Goal: Task Accomplishment & Management: Manage account settings

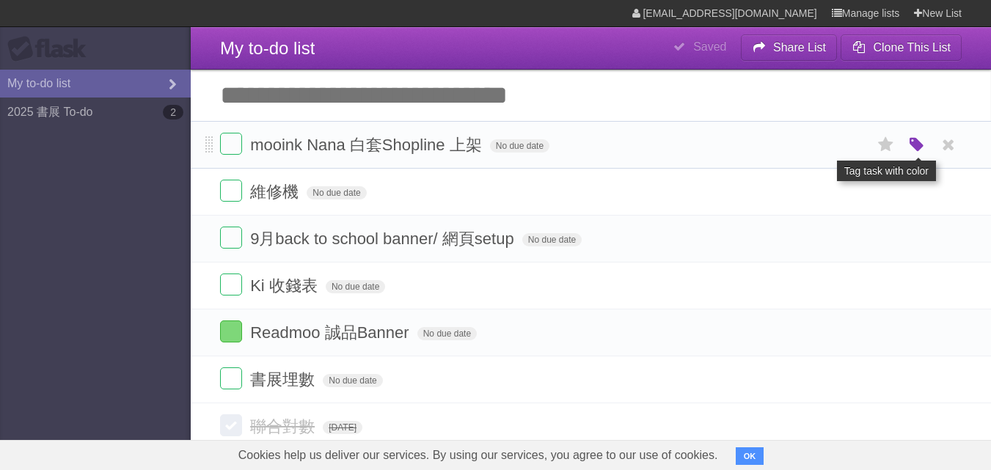
click at [913, 152] on icon "button" at bounding box center [917, 145] width 21 height 19
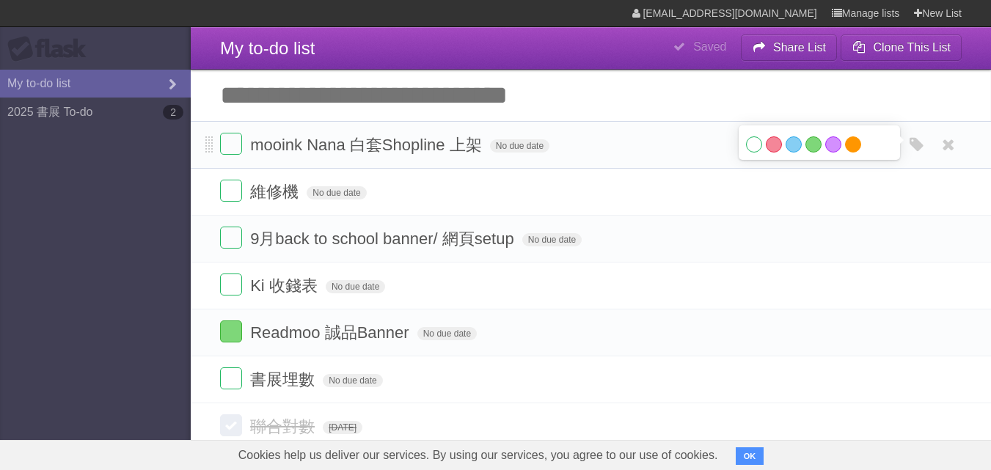
click at [851, 145] on label "Orange" at bounding box center [853, 144] width 16 height 16
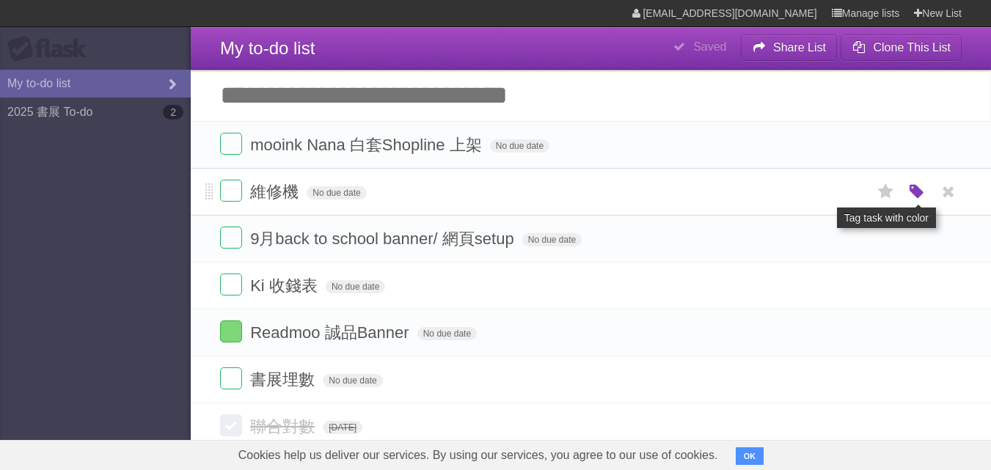
click at [919, 191] on icon "button" at bounding box center [917, 192] width 21 height 19
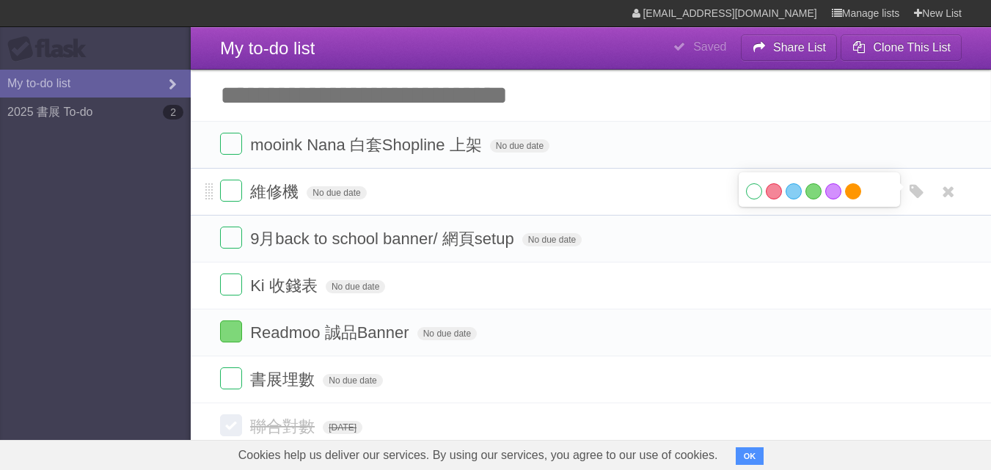
click at [849, 195] on label "Orange" at bounding box center [853, 191] width 16 height 16
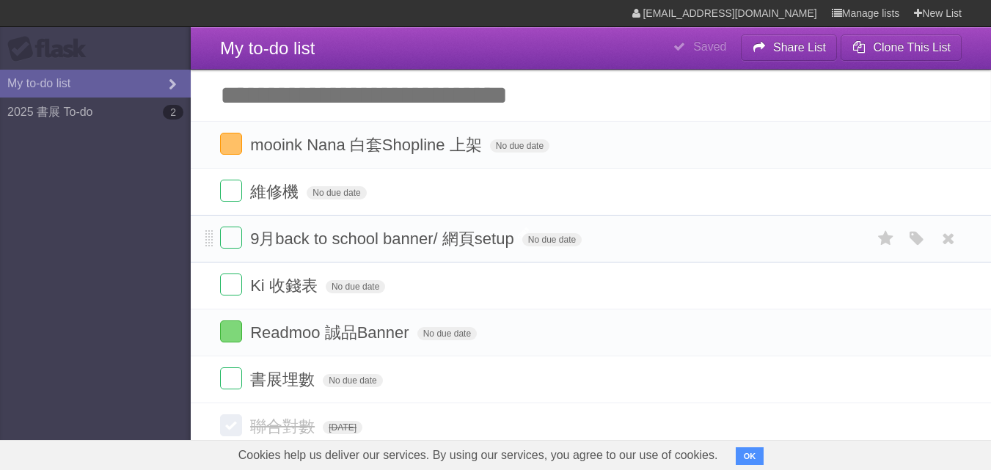
click at [450, 241] on span "9月back to school banner/ 網頁setup" at bounding box center [384, 239] width 268 height 18
click at [443, 287] on form "Ki 收錢表 No due date White Red Blue Green Purple Orange" at bounding box center [591, 286] width 742 height 24
click at [478, 313] on li "Readmoo 誠品Banner No due date White Red Blue Green Purple Orange" at bounding box center [591, 333] width 800 height 48
click at [474, 343] on form "Readmoo 誠品Banner No due date White Red Blue Green Purple Orange" at bounding box center [591, 333] width 742 height 24
click at [461, 373] on form "書展埋數 No due date White Red Blue Green Purple Orange" at bounding box center [591, 379] width 742 height 24
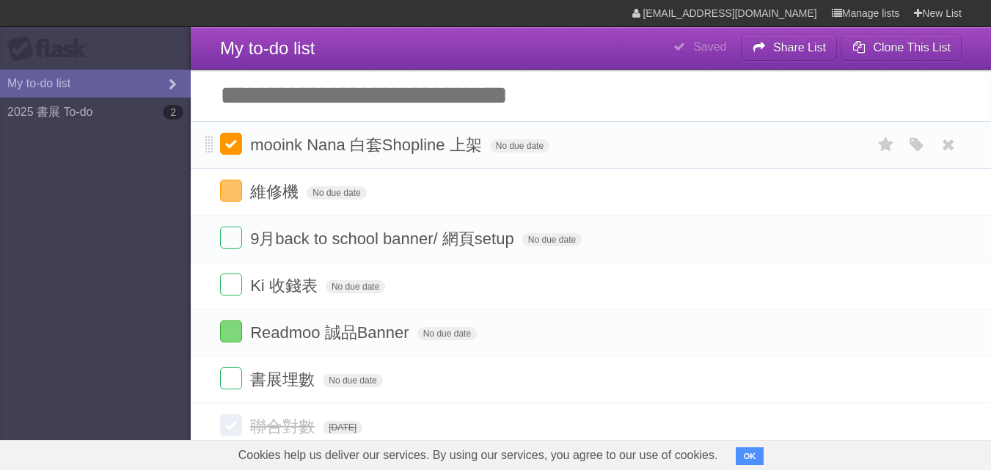
click at [225, 142] on label at bounding box center [231, 144] width 22 height 22
